Goal: Transaction & Acquisition: Purchase product/service

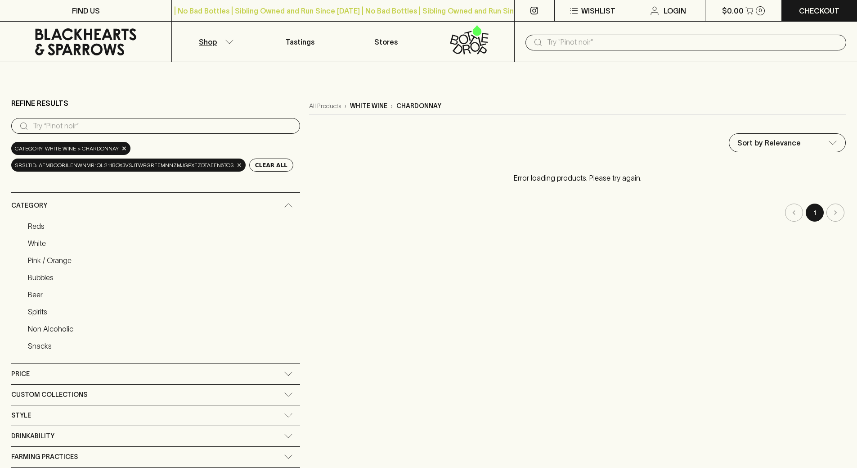
click at [236, 169] on div "srsltid: AfmBOopJleNWnmr1ql211boX3VSJtwRGRfEMNnzmJGPXFZdtAefN6tOS ×" at bounding box center [128, 164] width 234 height 13
click at [237, 167] on span "×" at bounding box center [239, 164] width 5 height 9
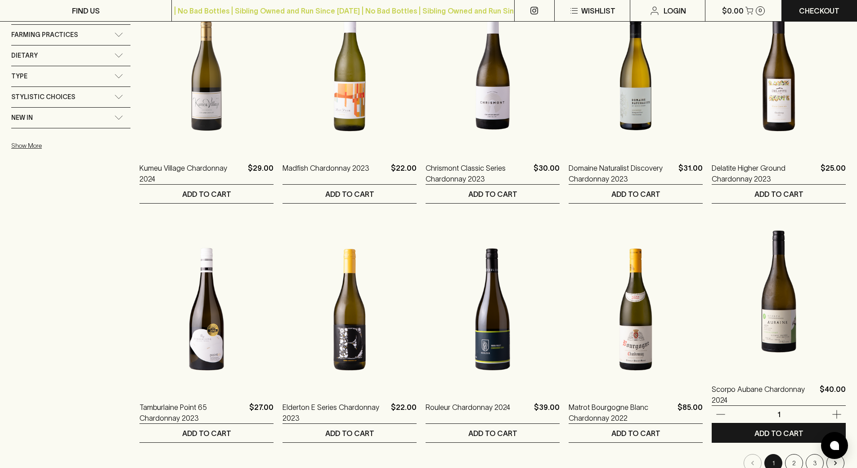
scroll to position [675, 0]
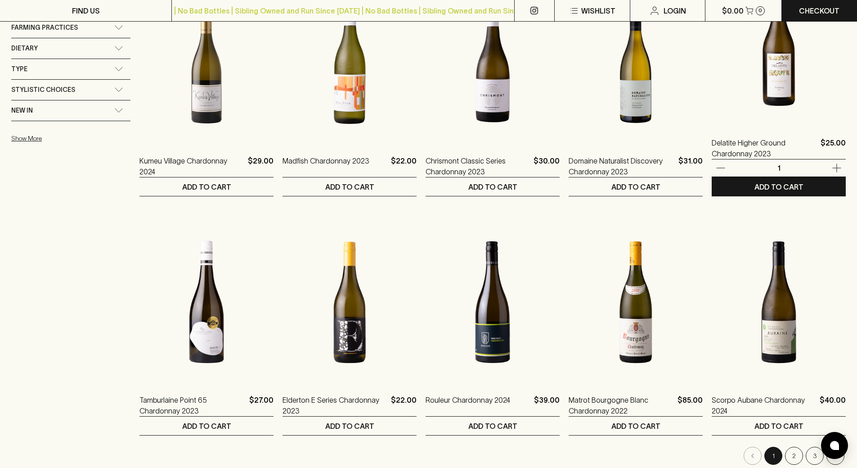
click at [802, 87] on img at bounding box center [779, 45] width 134 height 158
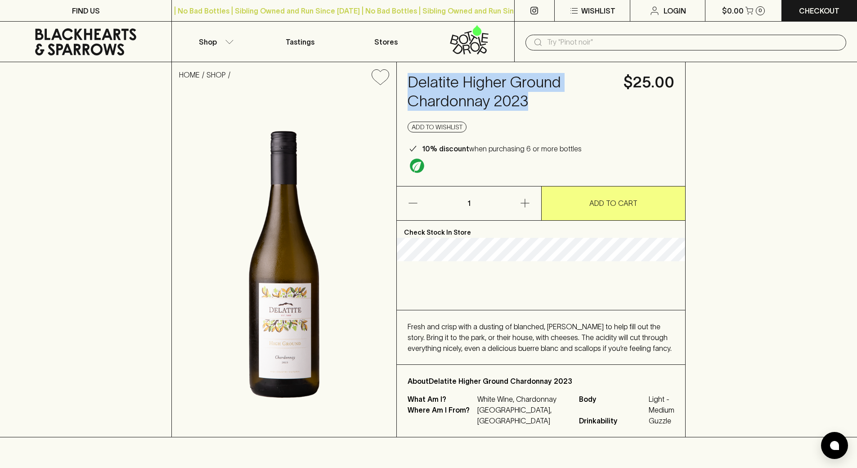
drag, startPoint x: 566, startPoint y: 99, endPoint x: 409, endPoint y: 77, distance: 158.5
click at [409, 77] on h4 "Delatite Higher Ground Chardonnay 2023" at bounding box center [510, 92] width 205 height 38
copy h4 "Delatite Higher Ground Chardonnay 2023"
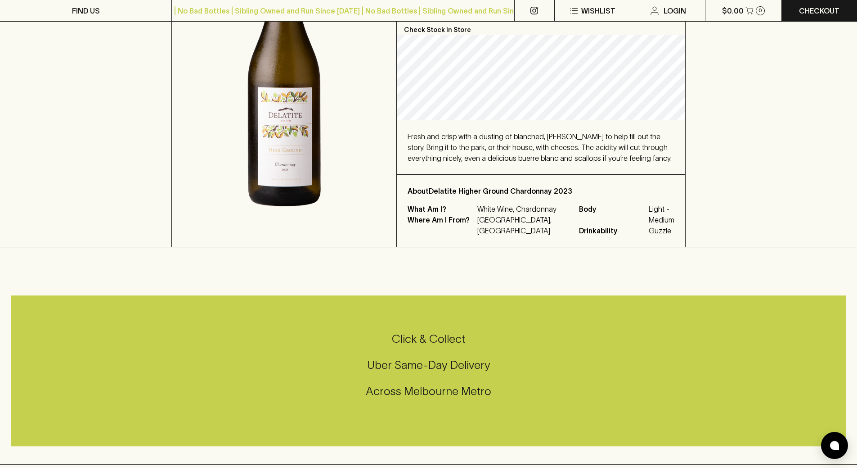
scroll to position [315, 0]
